Goal: Task Accomplishment & Management: Manage account settings

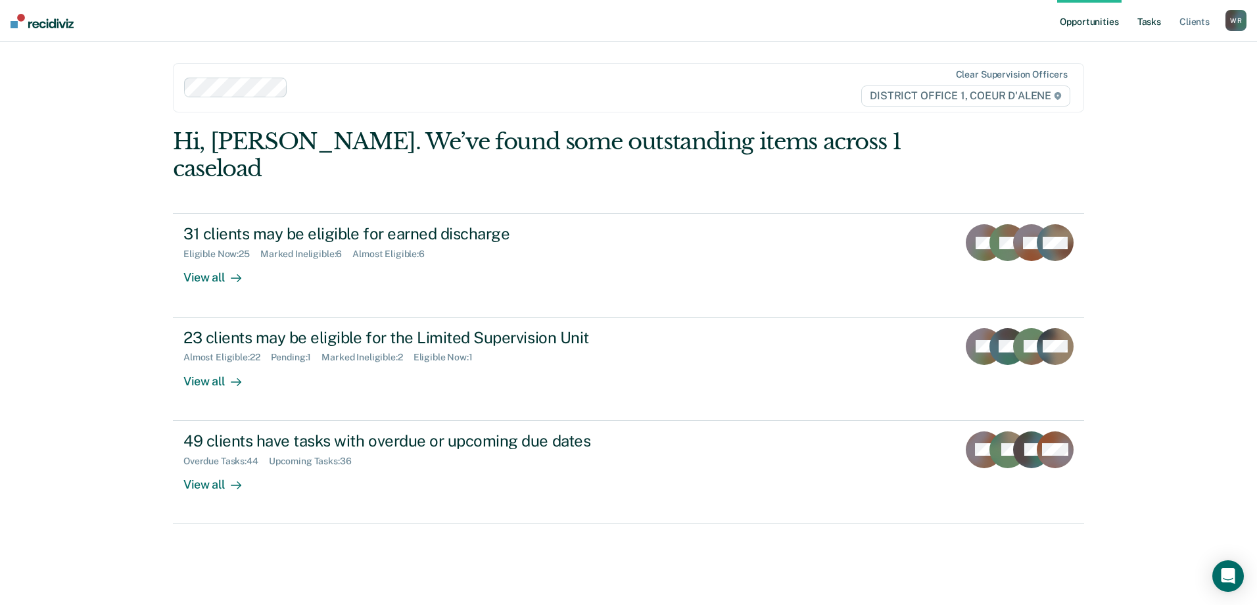
click at [1146, 26] on link "Tasks" at bounding box center [1149, 21] width 29 height 42
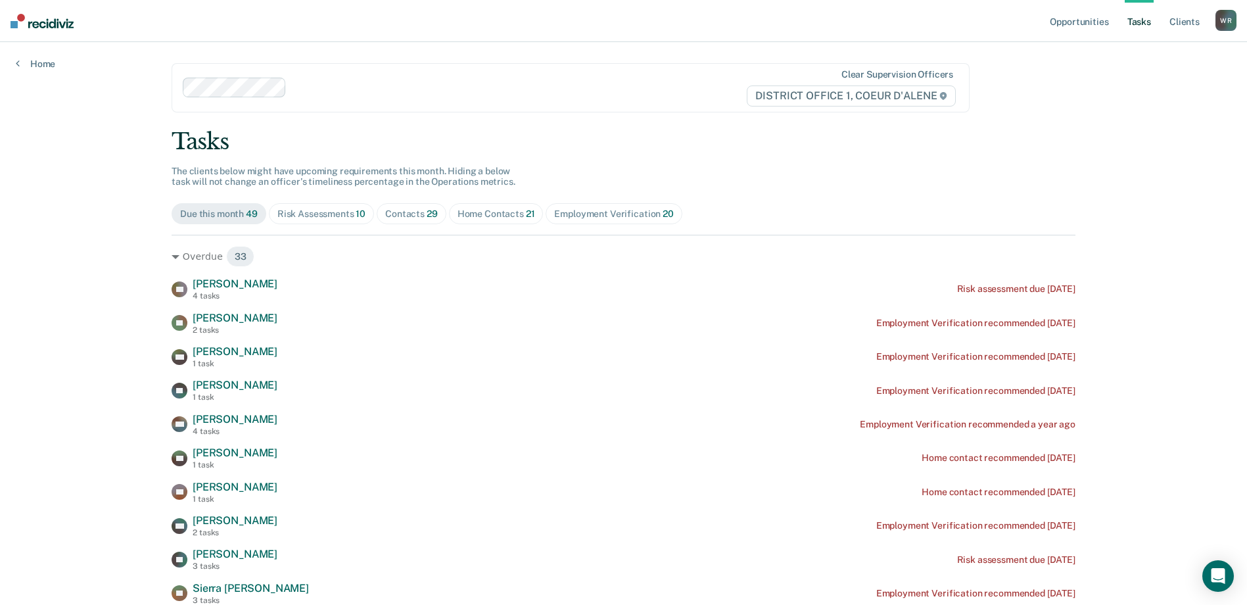
click at [427, 209] on span "29" at bounding box center [432, 213] width 11 height 11
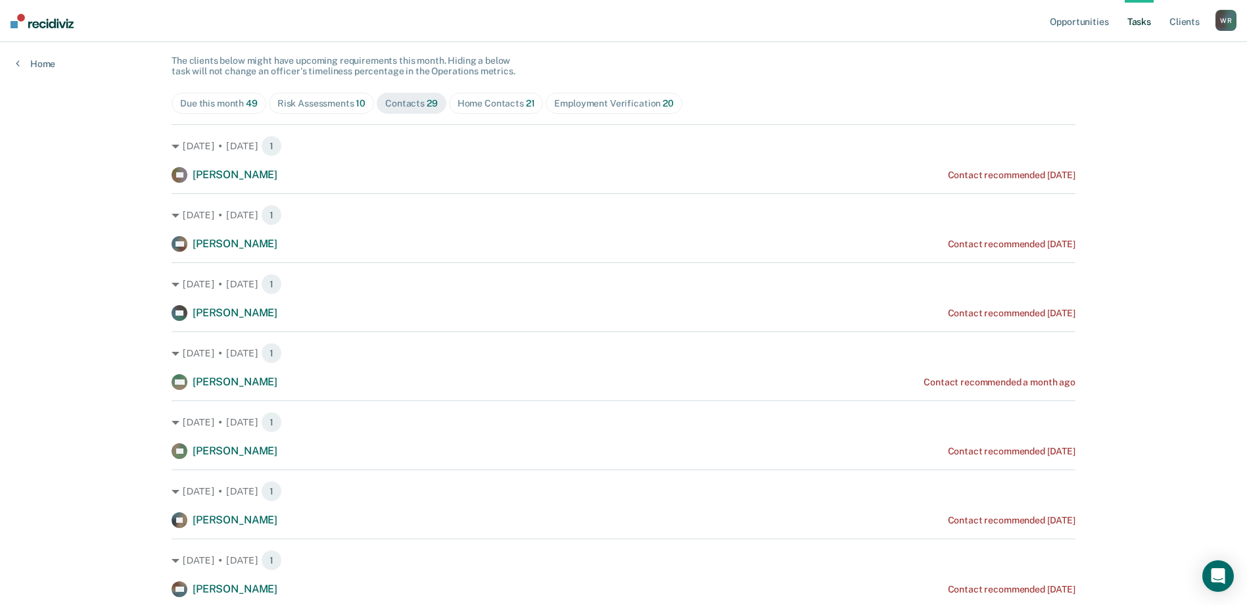
scroll to position [89, 0]
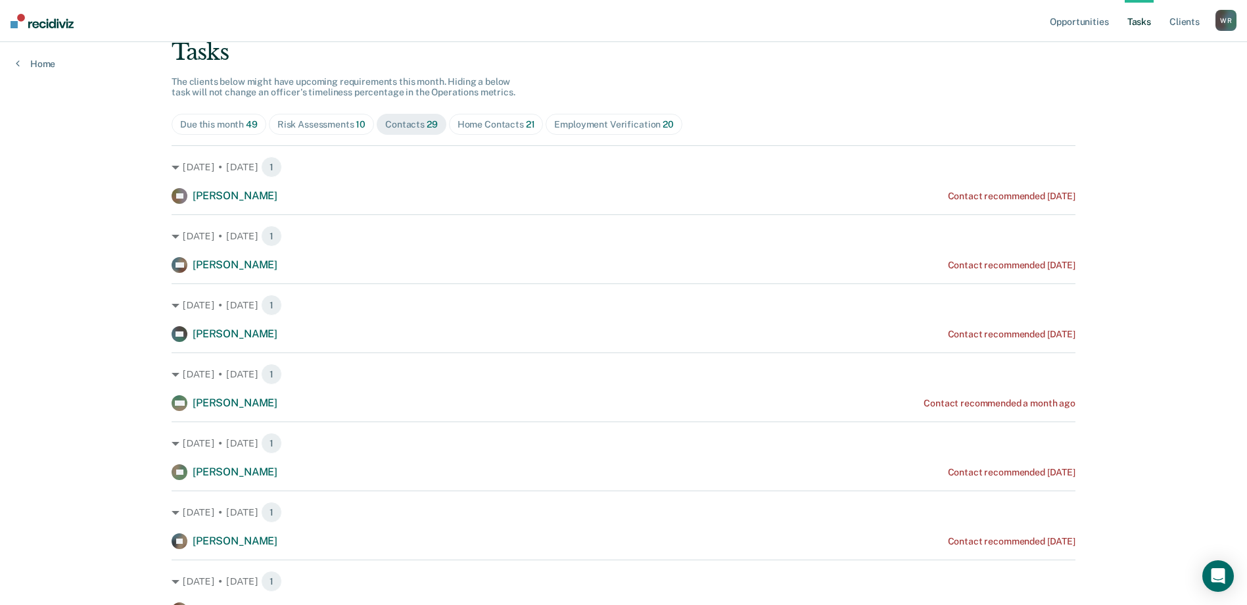
click at [1009, 390] on div "[DATE] • [DATE] 1 MW [PERSON_NAME] Contact recommended a month ago" at bounding box center [624, 381] width 904 height 59
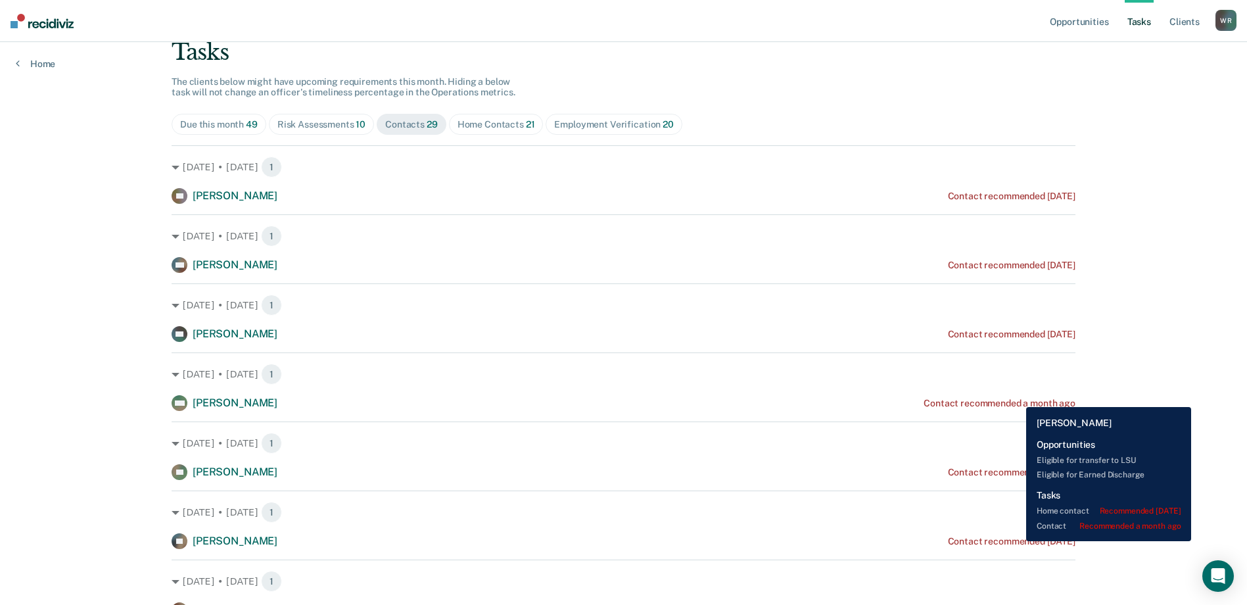
click at [1016, 398] on div "Contact recommended a month ago" at bounding box center [1000, 403] width 152 height 11
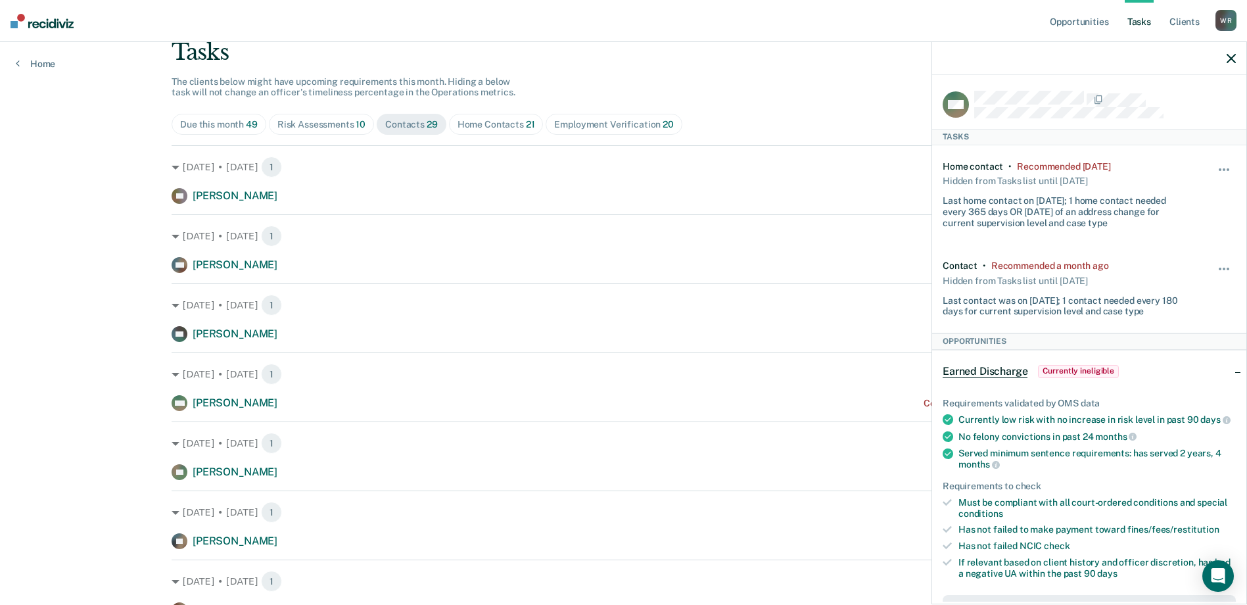
click at [1226, 370] on div "Earned Discharge Currently ineligible" at bounding box center [1089, 371] width 314 height 42
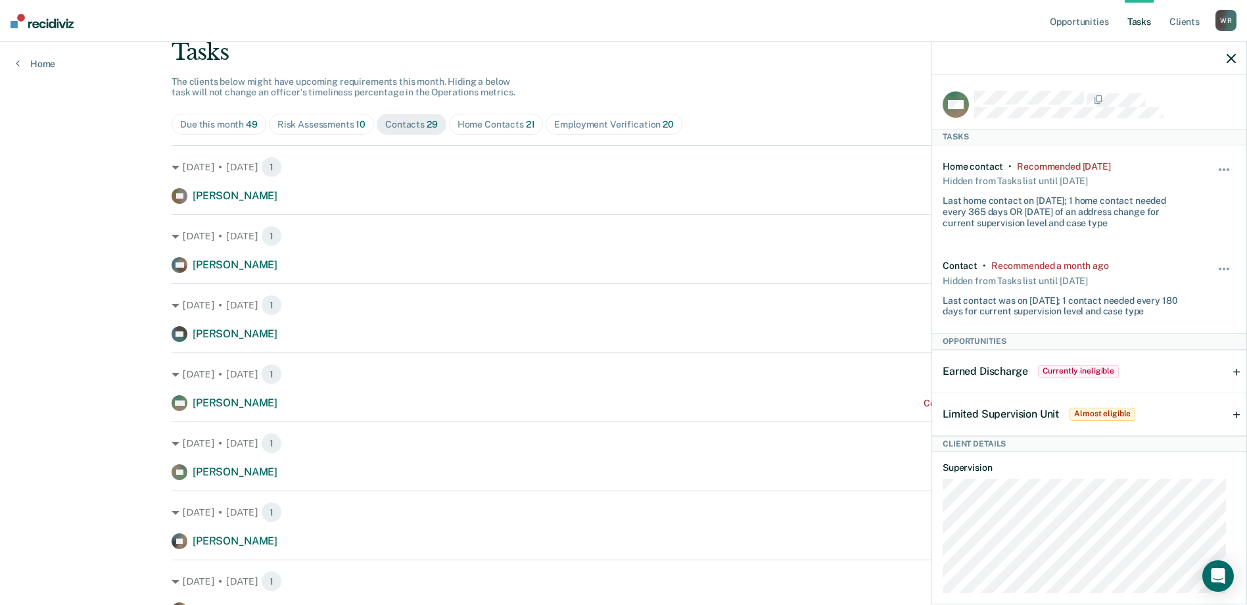
click at [1217, 161] on div "Hide from tasks list for... 7 days 30 days 90 days" at bounding box center [1225, 195] width 22 height 68
click at [1216, 168] on button "button" at bounding box center [1225, 176] width 22 height 21
click at [1206, 272] on button "90 days" at bounding box center [1188, 274] width 95 height 21
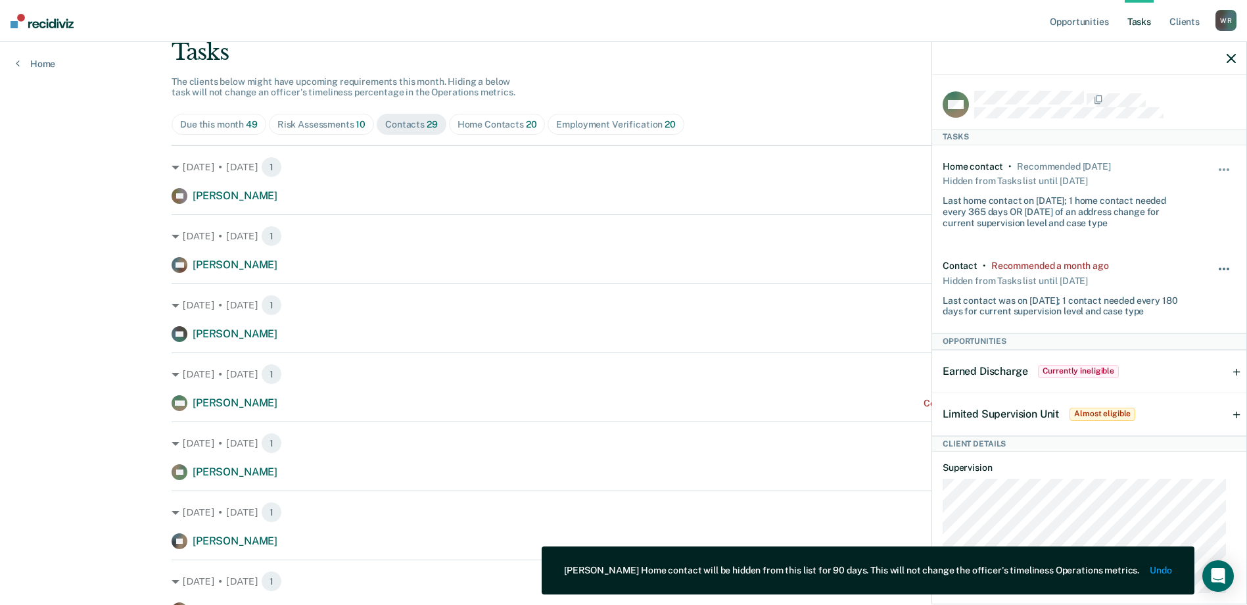
click at [1223, 268] on span "button" at bounding box center [1224, 269] width 3 height 3
click at [1169, 368] on button "90 days" at bounding box center [1188, 373] width 95 height 21
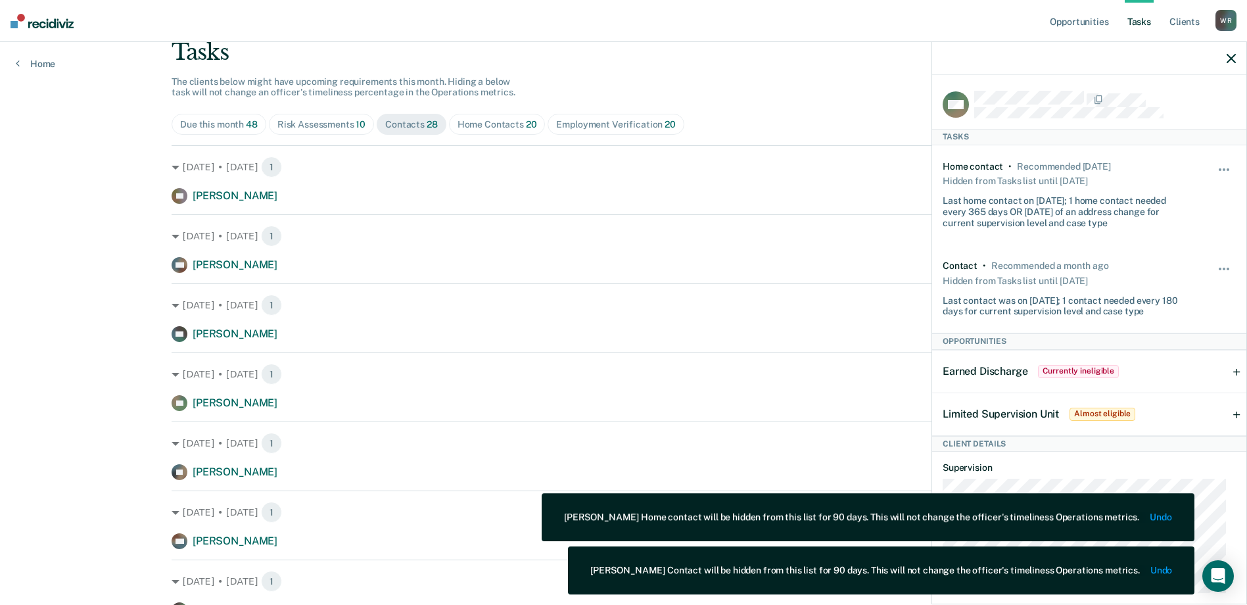
click at [1073, 367] on span "Currently ineligible" at bounding box center [1078, 371] width 81 height 13
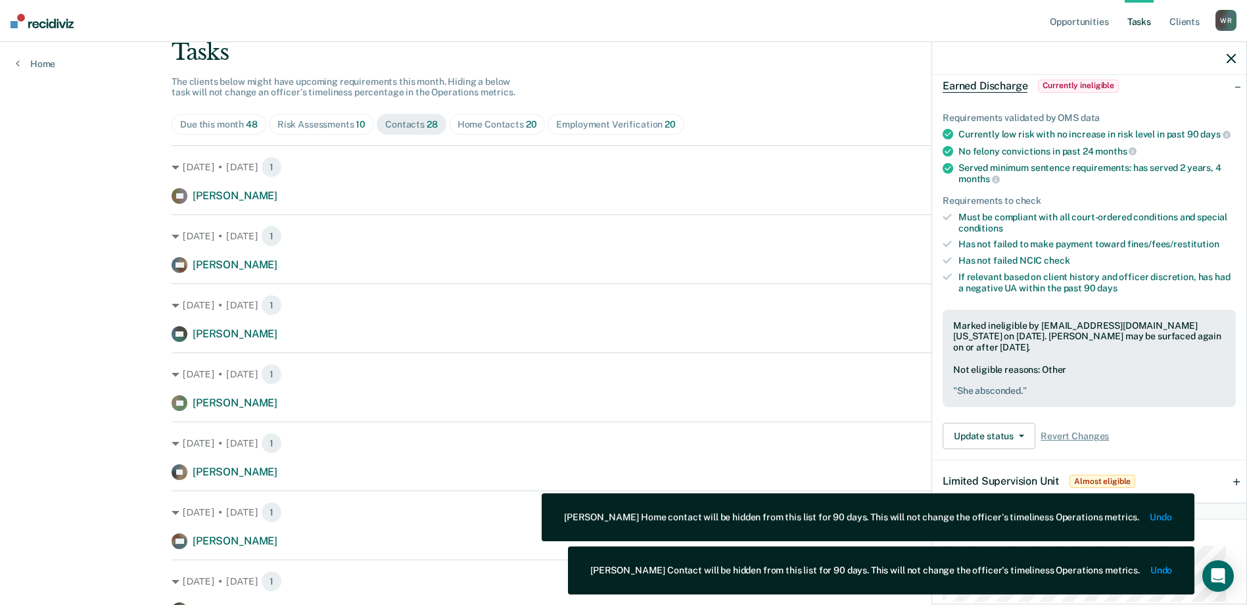
scroll to position [460, 0]
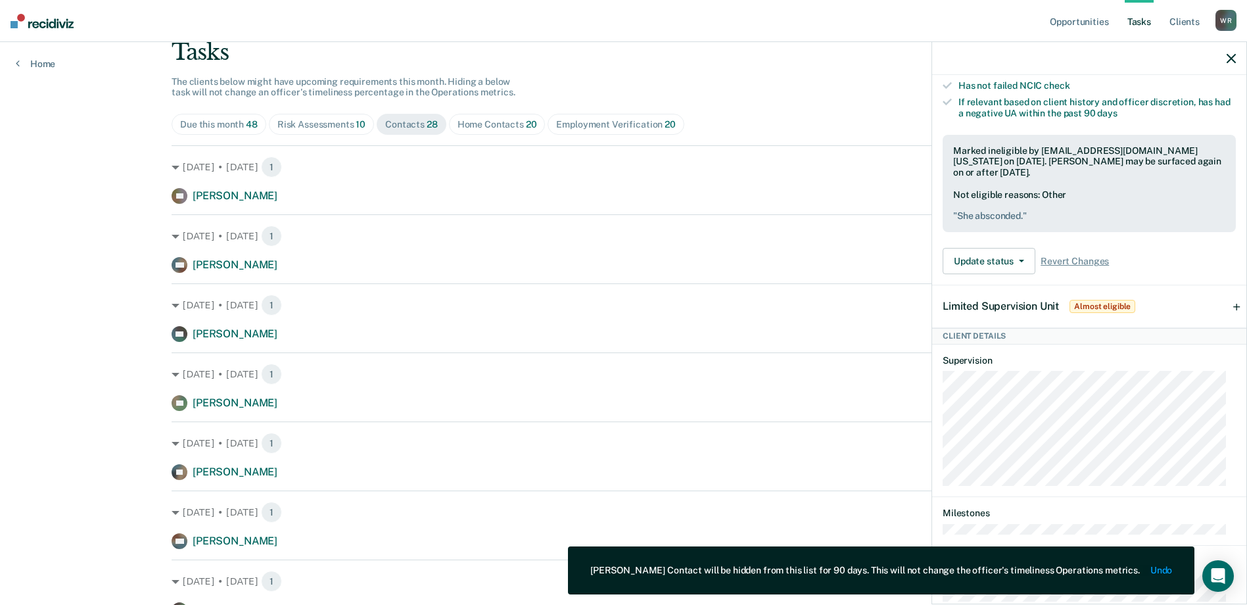
click at [1114, 313] on span "Almost eligible" at bounding box center [1103, 306] width 66 height 13
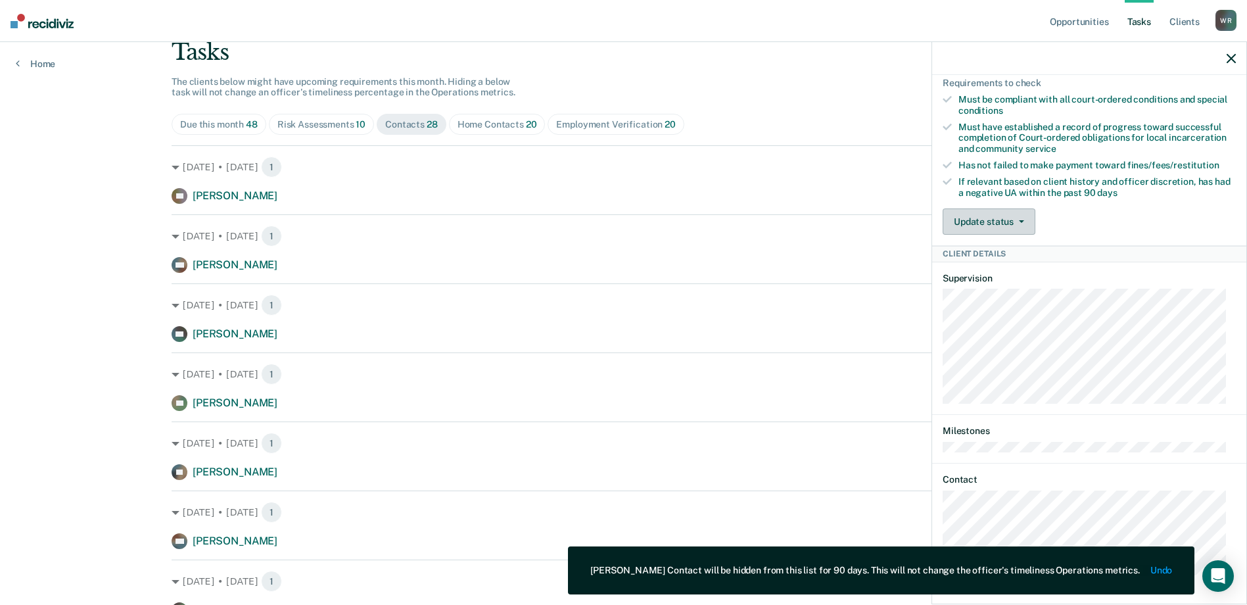
click at [1028, 231] on button "Update status" at bounding box center [989, 221] width 93 height 26
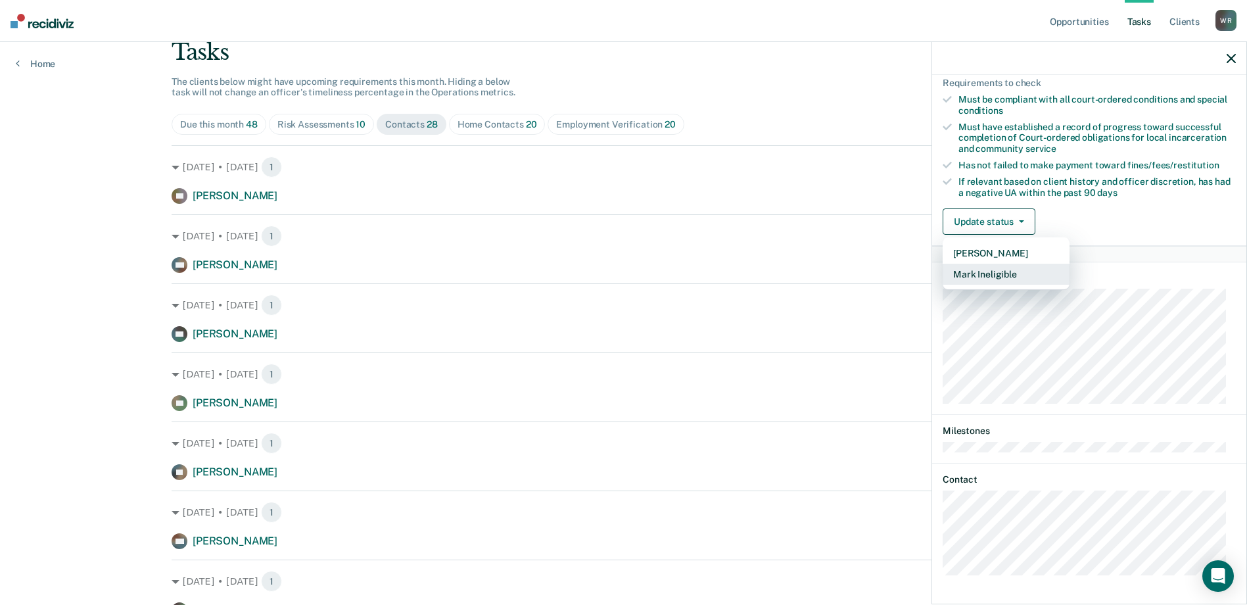
click at [1020, 272] on button "Mark Ineligible" at bounding box center [1006, 274] width 127 height 21
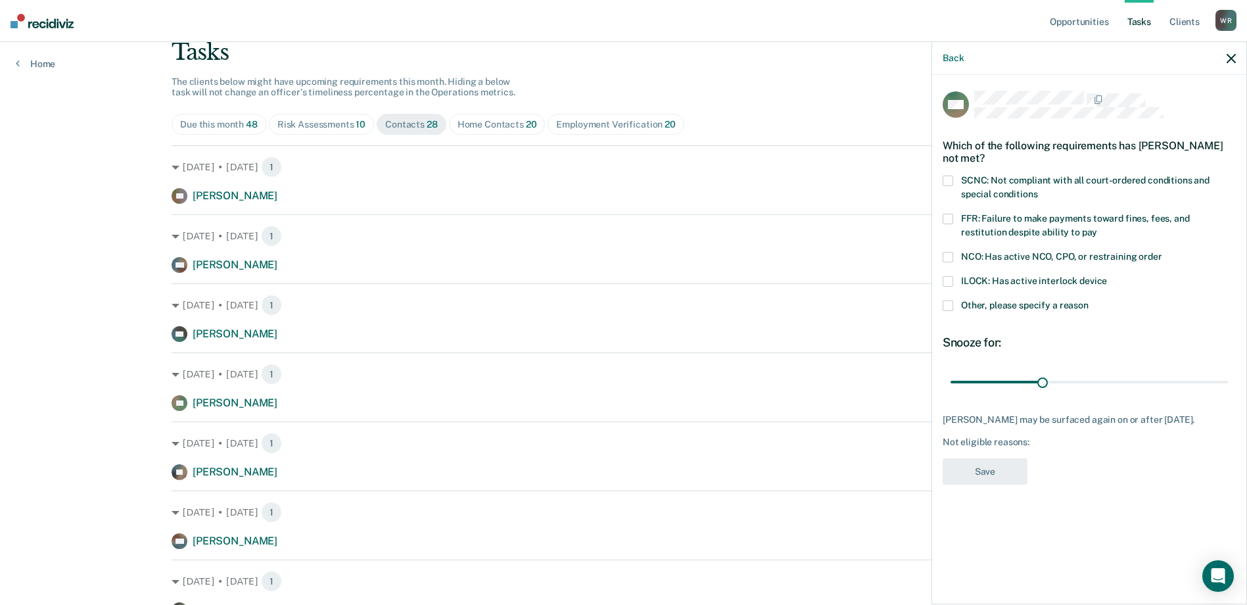
click at [949, 179] on span at bounding box center [948, 181] width 11 height 11
click at [945, 218] on span at bounding box center [948, 219] width 11 height 11
click at [986, 479] on button "Save" at bounding box center [985, 471] width 85 height 27
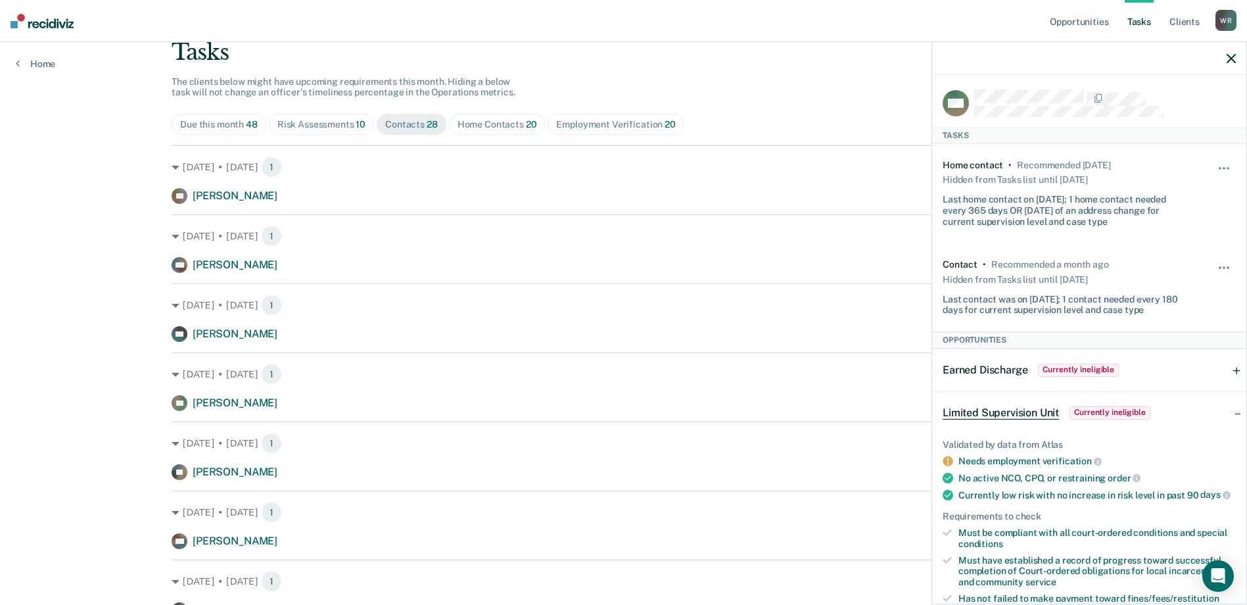
scroll to position [0, 0]
click at [1230, 55] on icon "button" at bounding box center [1231, 58] width 9 height 9
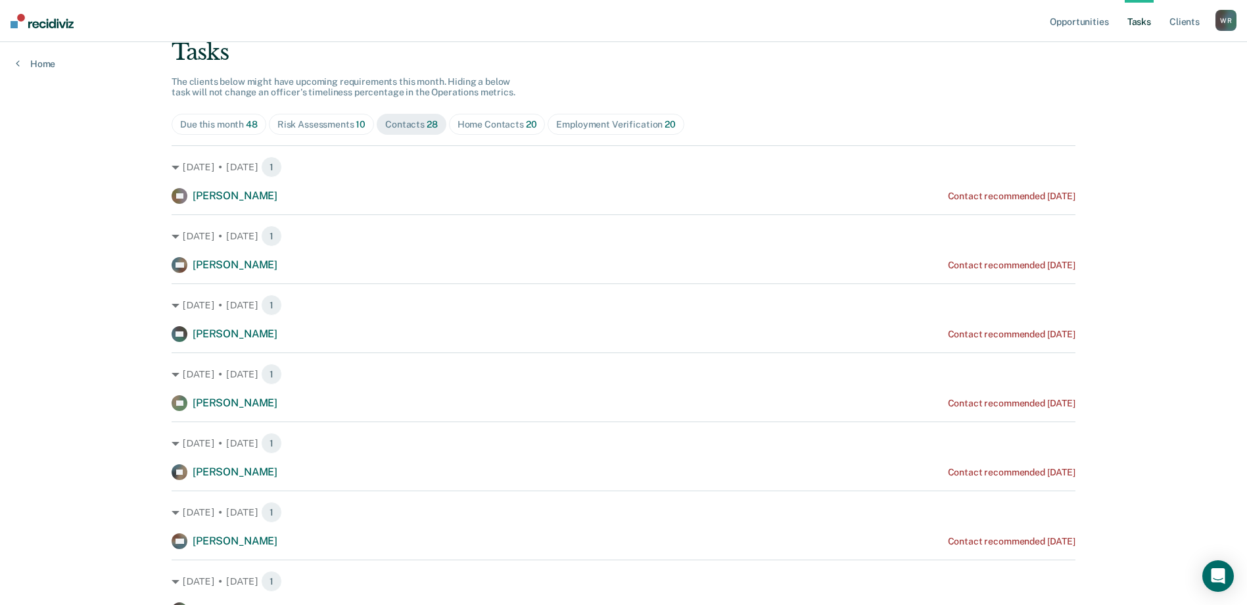
click at [588, 119] on div "Employment Verification 20" at bounding box center [615, 124] width 119 height 11
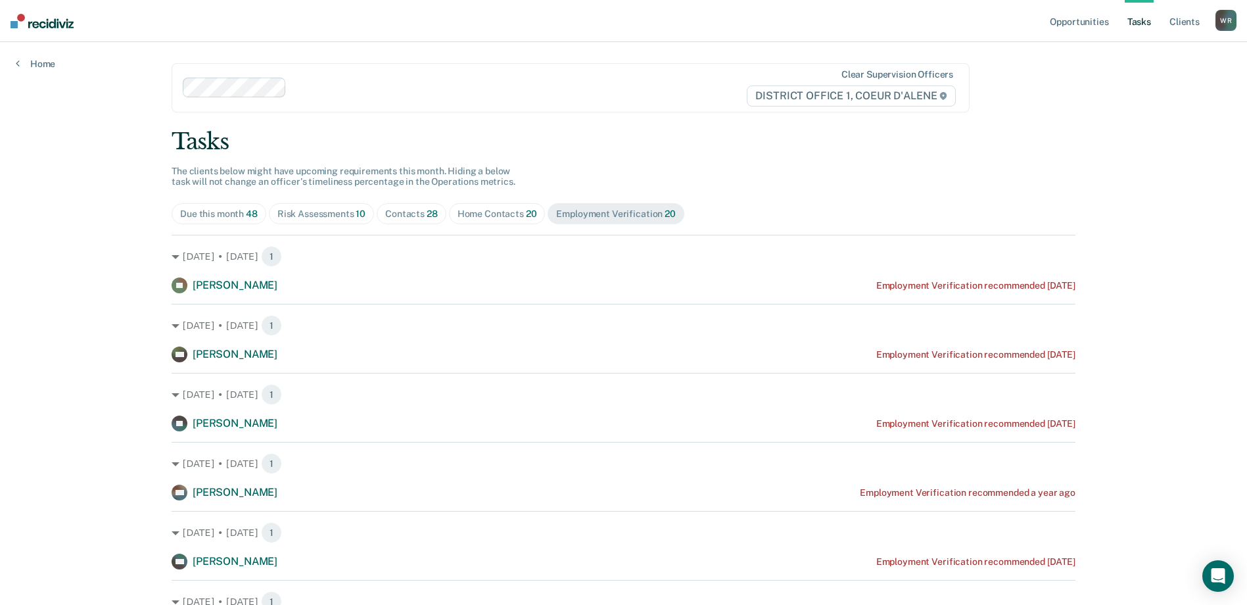
drag, startPoint x: 475, startPoint y: 214, endPoint x: 462, endPoint y: 218, distance: 13.3
click at [475, 214] on div "Home Contacts 20" at bounding box center [498, 213] width 80 height 11
click at [406, 221] on span "Contacts 28" at bounding box center [412, 213] width 70 height 21
click at [294, 218] on div "Risk Assessments 10" at bounding box center [321, 213] width 88 height 11
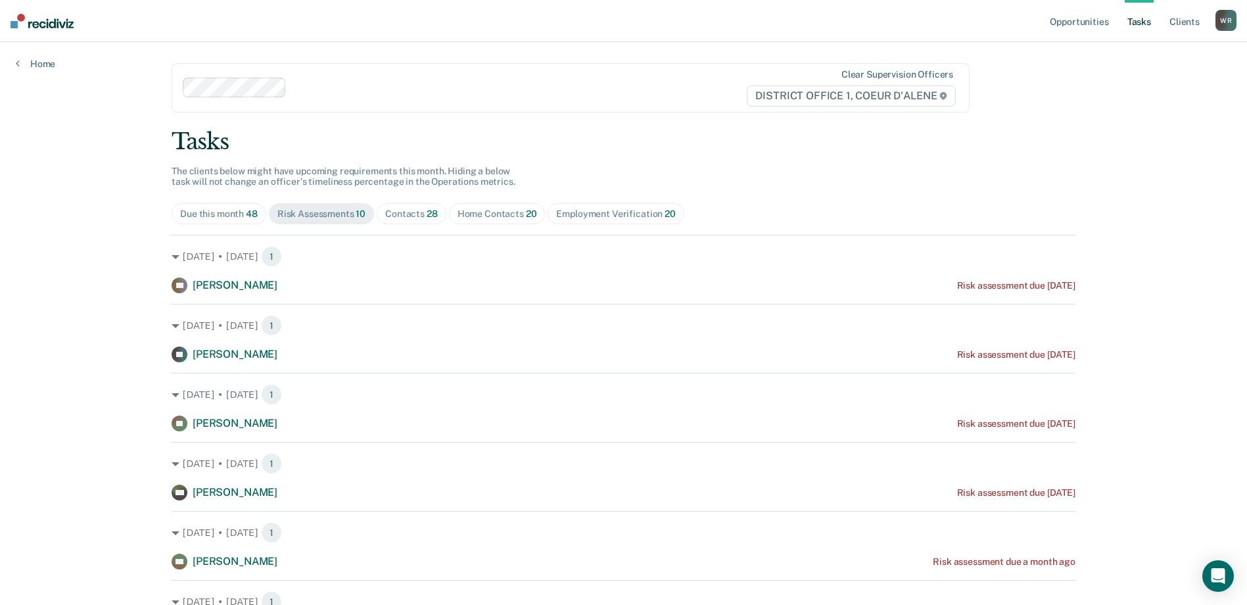
click at [247, 209] on span "48" at bounding box center [252, 213] width 12 height 11
